Goal: Task Accomplishment & Management: Use online tool/utility

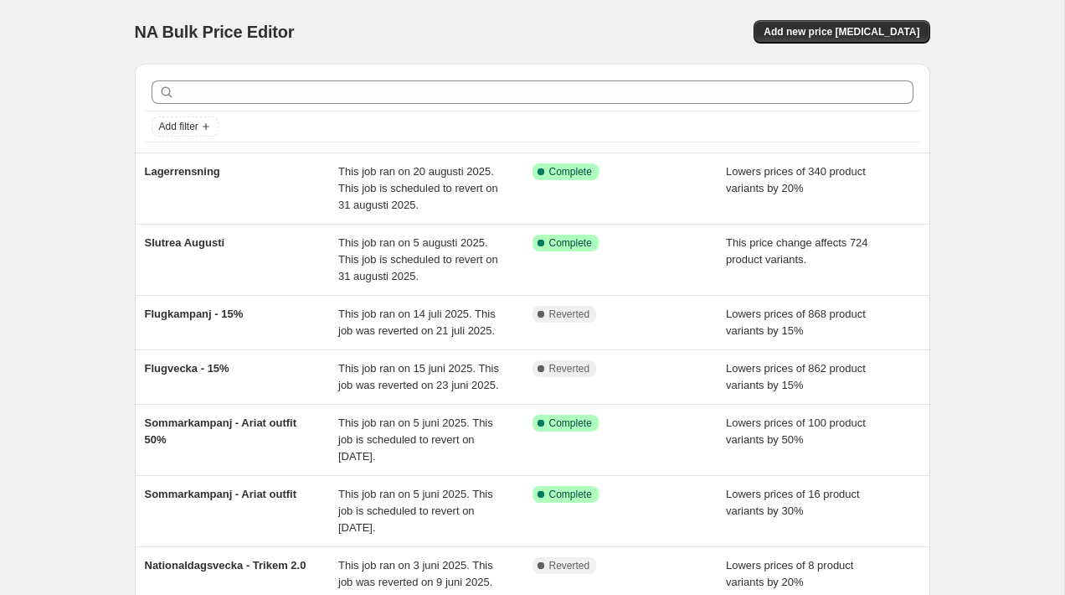
click at [101, 6] on div "NA Bulk Price Editor. This page is ready NA Bulk Price Editor Add new price [ME…" at bounding box center [532, 464] width 1064 height 929
click at [247, 28] on span "NA Bulk Price Editor" at bounding box center [215, 32] width 160 height 18
click at [252, 29] on span "NA Bulk Price Editor" at bounding box center [215, 32] width 160 height 18
click at [317, 24] on div "NA Bulk Price Editor" at bounding box center [326, 31] width 383 height 23
